Goal: Find specific fact: Find specific fact

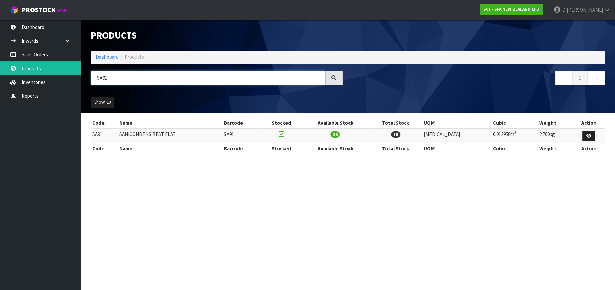
drag, startPoint x: 112, startPoint y: 79, endPoint x: 92, endPoint y: 77, distance: 19.3
click at [92, 76] on input "SA91" at bounding box center [208, 78] width 235 height 14
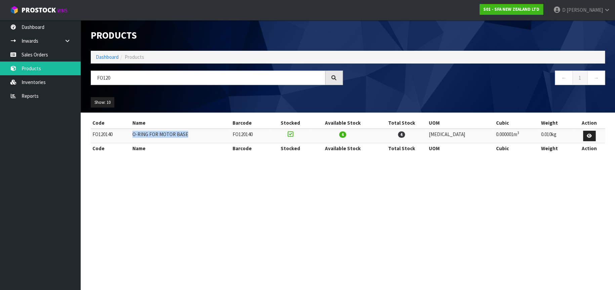
drag, startPoint x: 196, startPoint y: 134, endPoint x: 138, endPoint y: 135, distance: 57.8
click at [138, 135] on td "O-RING FOR MOTOR BASE" at bounding box center [181, 136] width 100 height 14
copy td "O-RING FOR MOTOR BASE"
drag, startPoint x: 121, startPoint y: 80, endPoint x: 84, endPoint y: 77, distance: 37.4
click at [84, 77] on header "Products Import Products Drop file here to import csv template Dashboard Produc…" at bounding box center [348, 66] width 534 height 92
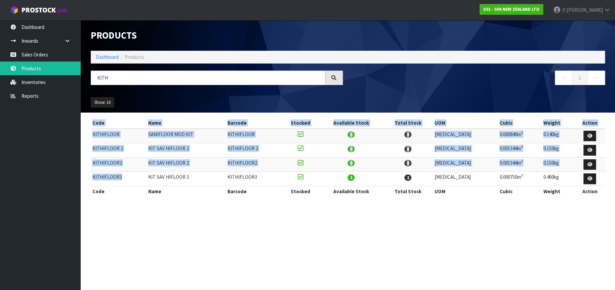
drag, startPoint x: 123, startPoint y: 174, endPoint x: 87, endPoint y: 175, distance: 35.6
click at [87, 175] on div "Code Name Barcode Stocked Available Stock Total Stock UOM Cubic Weight Action K…" at bounding box center [348, 161] width 524 height 86
click at [98, 175] on td "KITHIFLOOR3" at bounding box center [119, 179] width 56 height 14
click at [121, 177] on td "KITHIFLOOR3" at bounding box center [119, 179] width 56 height 14
click at [123, 176] on td "KITHIFLOOR3" at bounding box center [119, 179] width 56 height 14
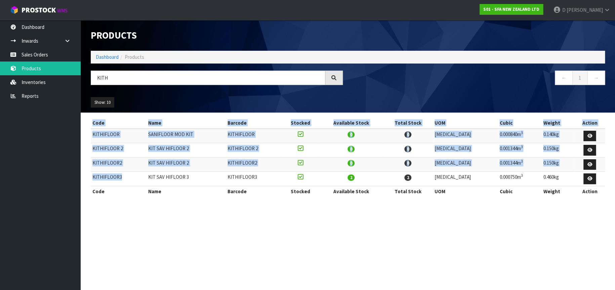
click at [140, 175] on td "KITHIFLOOR3" at bounding box center [119, 179] width 56 height 14
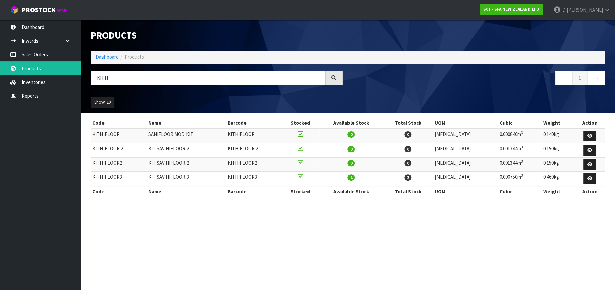
click at [167, 175] on td "KIT SAV HIFLOOR 3" at bounding box center [186, 179] width 79 height 14
drag, startPoint x: 123, startPoint y: 176, endPoint x: 93, endPoint y: 178, distance: 30.7
click at [93, 178] on td "KITHIFLOOR3" at bounding box center [119, 179] width 56 height 14
copy td "KITHIFLOOR3"
drag, startPoint x: 198, startPoint y: 176, endPoint x: 153, endPoint y: 179, distance: 45.8
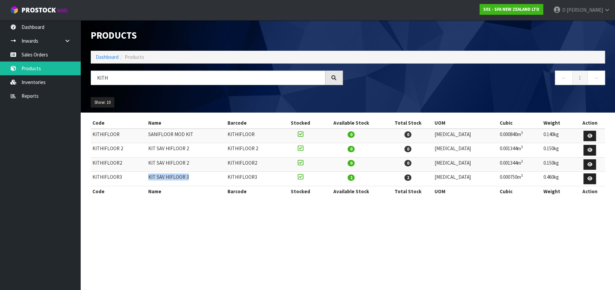
click at [153, 179] on td "KIT SAV HIFLOOR 3" at bounding box center [186, 179] width 79 height 14
copy td "KIT SAV HIFLOOR 3"
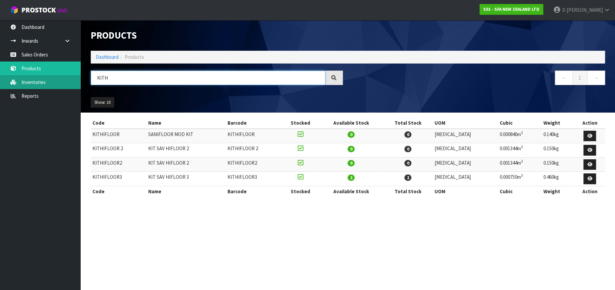
drag, startPoint x: 109, startPoint y: 78, endPoint x: 74, endPoint y: 78, distance: 34.6
click at [74, 77] on body "Toggle navigation ProStock WMS S01 - SFA NEW ZEALAND LTD [PERSON_NAME] Logout D…" at bounding box center [307, 145] width 615 height 290
click at [108, 76] on input "KITH" at bounding box center [208, 78] width 235 height 14
drag, startPoint x: 111, startPoint y: 76, endPoint x: 94, endPoint y: 78, distance: 16.2
click at [94, 78] on input "KITH" at bounding box center [208, 78] width 235 height 14
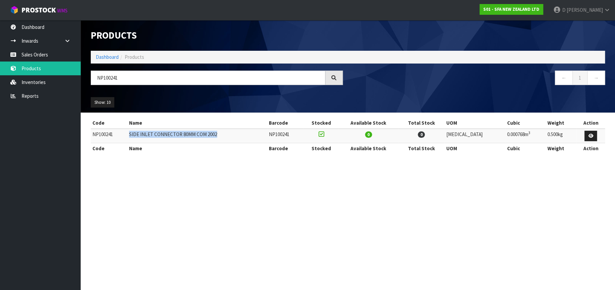
drag, startPoint x: 222, startPoint y: 133, endPoint x: 134, endPoint y: 135, distance: 87.8
click at [134, 135] on td "SIDE INLET CONNECTOR 80MM COM 2002" at bounding box center [197, 136] width 140 height 14
copy td "SIDE INLET CONNECTOR 80MM COM 2002"
drag, startPoint x: 117, startPoint y: 76, endPoint x: 95, endPoint y: 78, distance: 21.9
click at [95, 78] on input "NP100241" at bounding box center [208, 78] width 235 height 14
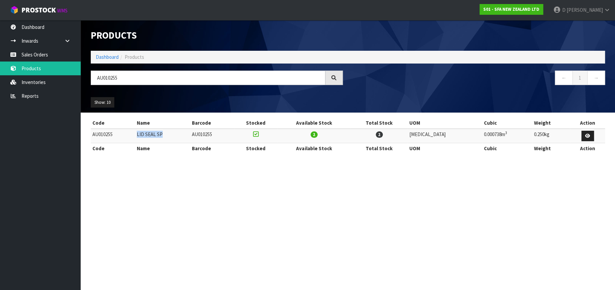
drag, startPoint x: 176, startPoint y: 133, endPoint x: 143, endPoint y: 136, distance: 33.4
click at [143, 136] on td "LID SEAL SP" at bounding box center [162, 136] width 55 height 14
copy td "LID SEAL SP"
drag, startPoint x: 119, startPoint y: 78, endPoint x: 97, endPoint y: 77, distance: 21.2
click at [97, 77] on input "AU010255" at bounding box center [208, 78] width 235 height 14
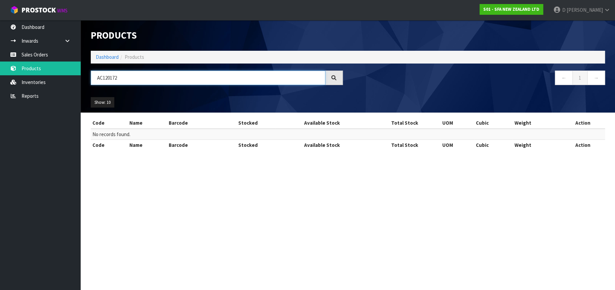
drag, startPoint x: 123, startPoint y: 77, endPoint x: 97, endPoint y: 78, distance: 26.6
click at [97, 78] on input "AC120172" at bounding box center [208, 78] width 235 height 14
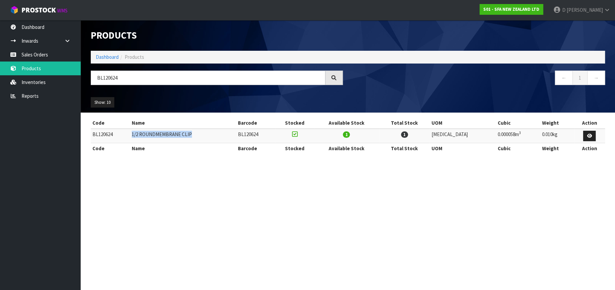
drag, startPoint x: 195, startPoint y: 133, endPoint x: 137, endPoint y: 136, distance: 57.9
click at [137, 136] on td "1/2 ROUNDMEMBRANE CLIP" at bounding box center [183, 136] width 106 height 14
copy td "1/2 ROUNDMEMBRANE CLIP"
drag, startPoint x: 125, startPoint y: 79, endPoint x: 96, endPoint y: 78, distance: 29.3
click at [96, 78] on input "BL120624" at bounding box center [208, 78] width 235 height 14
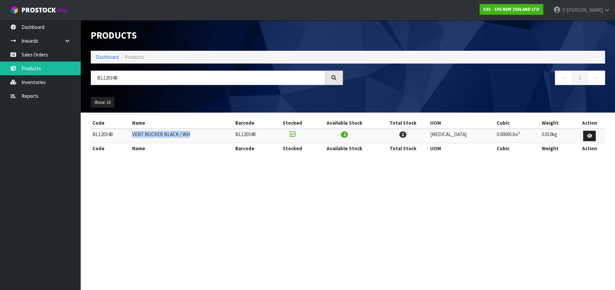
drag, startPoint x: 198, startPoint y: 133, endPoint x: 137, endPoint y: 134, distance: 60.2
click at [137, 134] on td "VENT ROCKER BLACK / WH" at bounding box center [181, 136] width 103 height 14
copy td "VENT ROCKER BLACK / WH"
drag, startPoint x: 121, startPoint y: 76, endPoint x: 97, endPoint y: 76, distance: 24.5
click at [97, 76] on input "BL120348" at bounding box center [208, 78] width 235 height 14
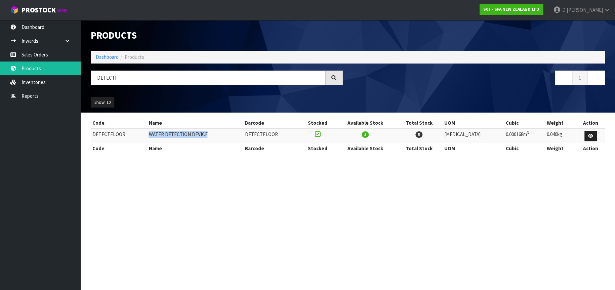
drag, startPoint x: 210, startPoint y: 132, endPoint x: 151, endPoint y: 132, distance: 58.8
click at [151, 132] on td "WATER DETECTION DEVICE" at bounding box center [195, 136] width 96 height 14
copy td "WATER DETECTION DEVICE"
drag, startPoint x: 122, startPoint y: 77, endPoint x: 90, endPoint y: 79, distance: 32.3
click at [90, 79] on div "DETECTF" at bounding box center [217, 80] width 262 height 19
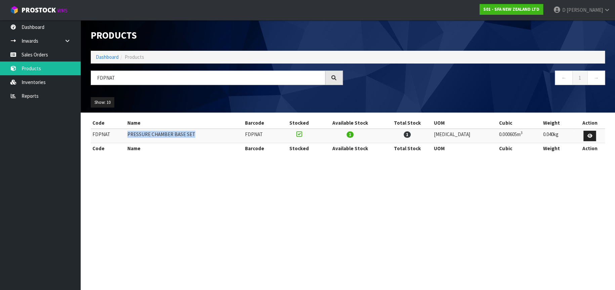
drag, startPoint x: 196, startPoint y: 132, endPoint x: 131, endPoint y: 134, distance: 65.2
click at [131, 134] on td "PRESSURE CHAMBER BASE SET" at bounding box center [185, 136] width 118 height 14
copy td "PRESSURE CHAMBER BASE SET"
drag, startPoint x: 112, startPoint y: 78, endPoint x: 87, endPoint y: 78, distance: 24.9
click at [90, 78] on div "FDPNAT" at bounding box center [217, 80] width 262 height 19
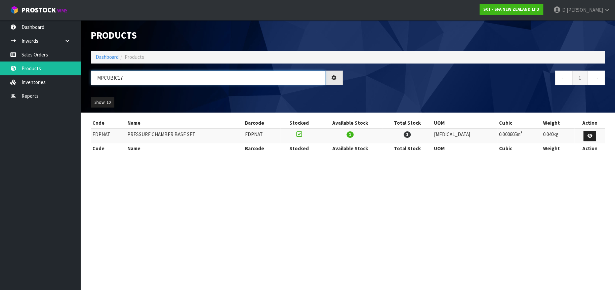
type input "MPCUBIC17"
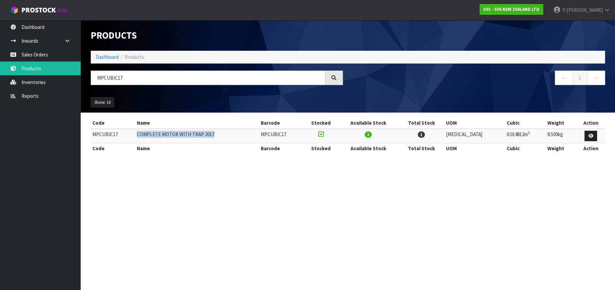
drag, startPoint x: 218, startPoint y: 134, endPoint x: 141, endPoint y: 134, distance: 77.3
click at [141, 134] on td "COMPLETE MOTOR WITH TRAP 2017" at bounding box center [197, 136] width 124 height 14
copy td "COMPLETE MOTOR WITH TRAP 2017"
